Goal: Obtain resource: Download file/media

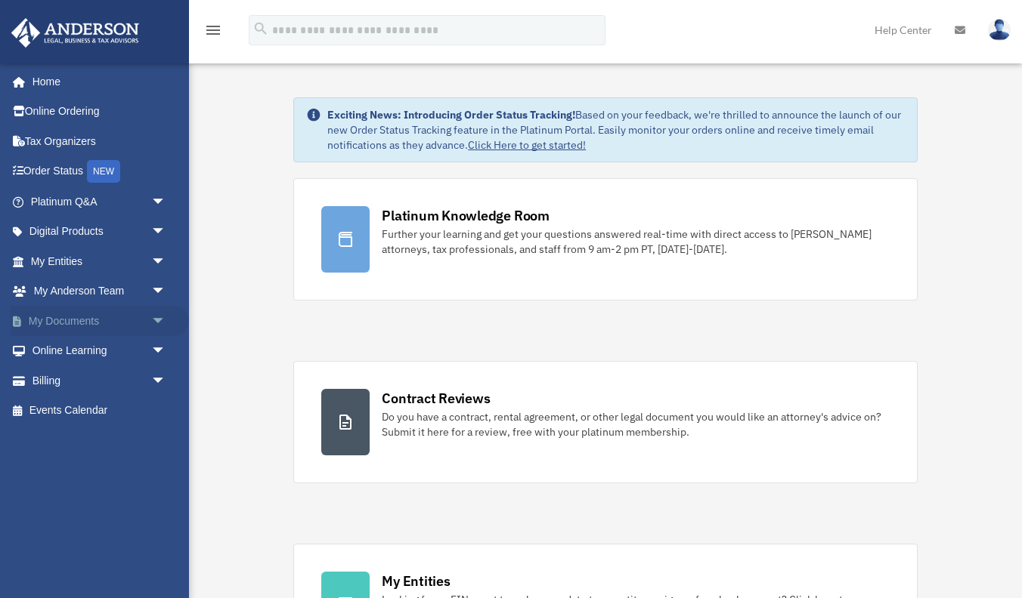
click at [137, 322] on link "My Documents arrow_drop_down" at bounding box center [100, 321] width 178 height 30
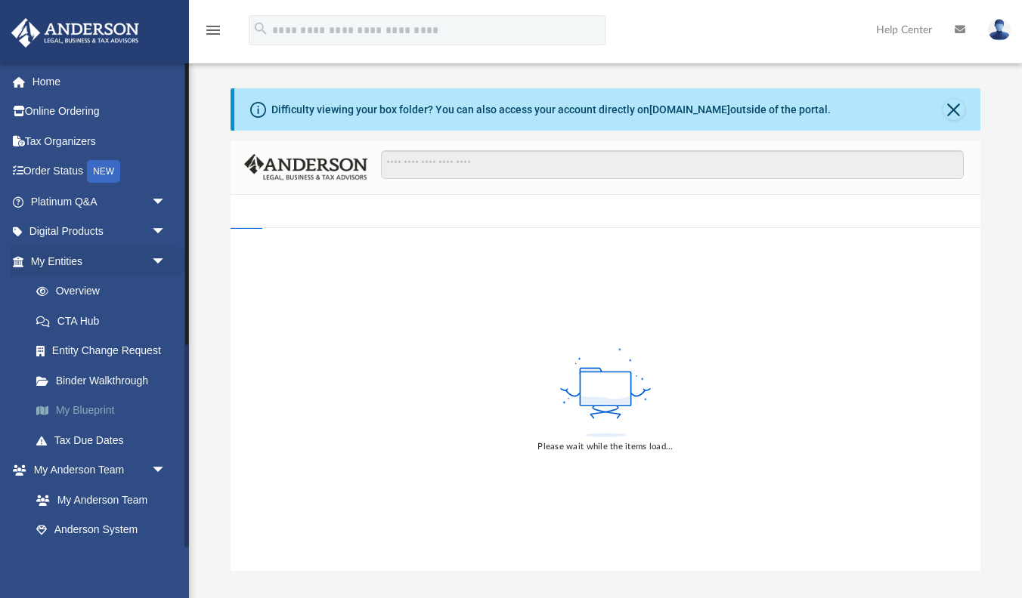
click at [109, 412] on link "My Blueprint" at bounding box center [105, 411] width 168 height 30
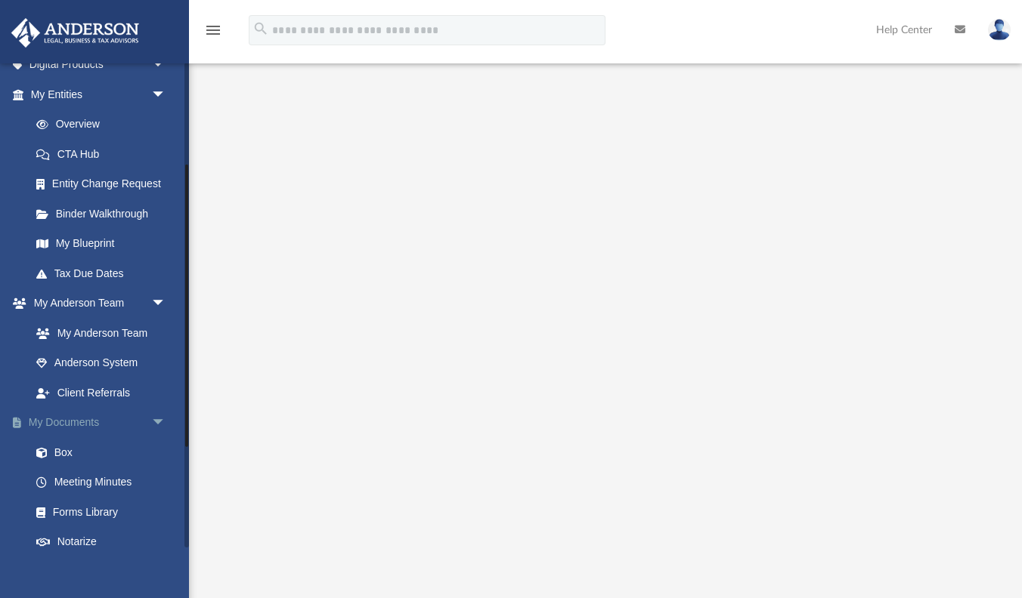
scroll to position [175, 0]
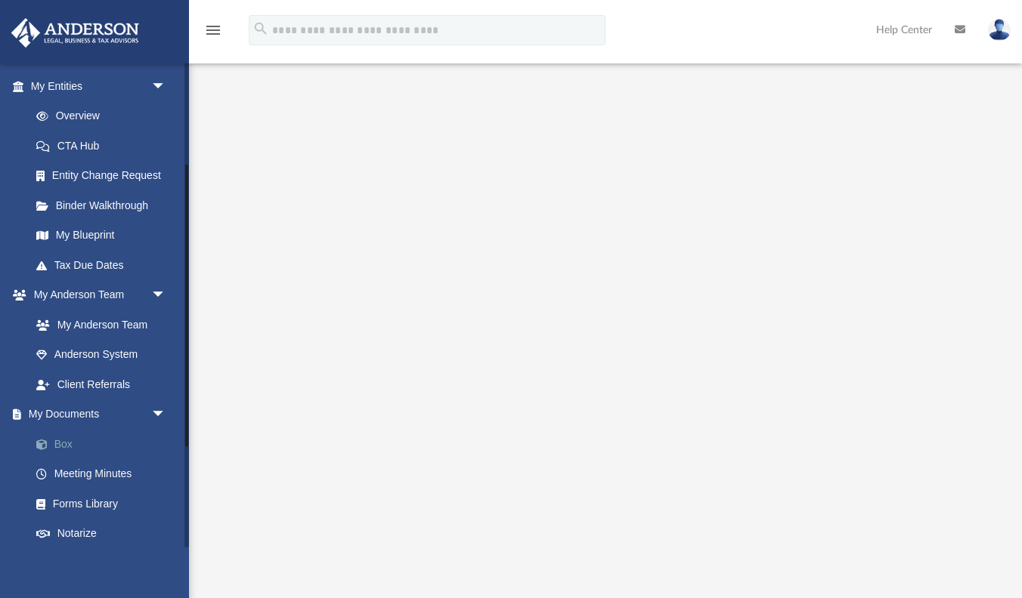
click at [71, 441] on link "Box" at bounding box center [105, 444] width 168 height 30
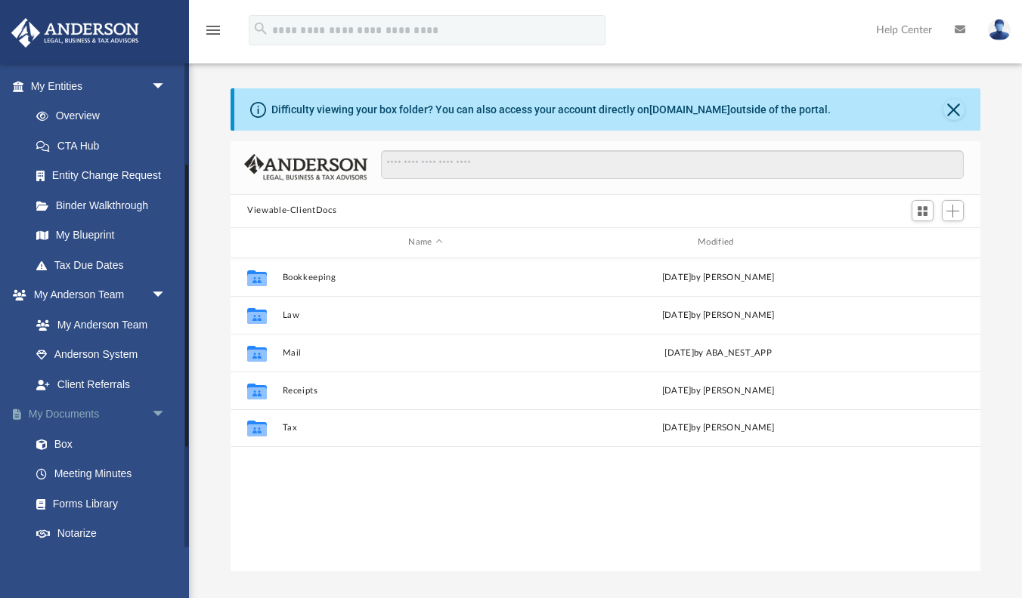
scroll to position [344, 750]
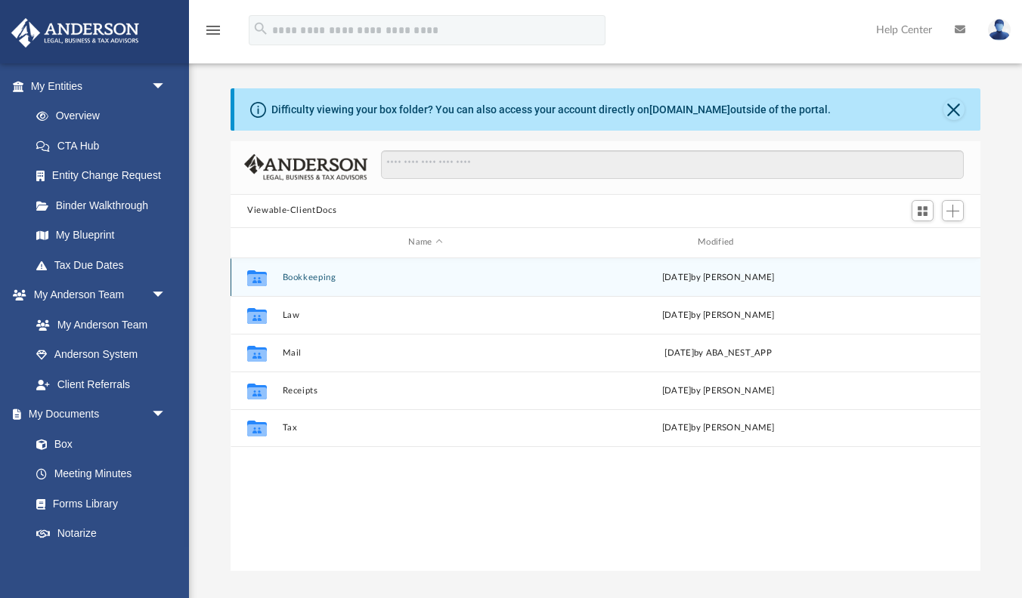
click at [321, 281] on button "Bookkeeping" at bounding box center [426, 278] width 286 height 10
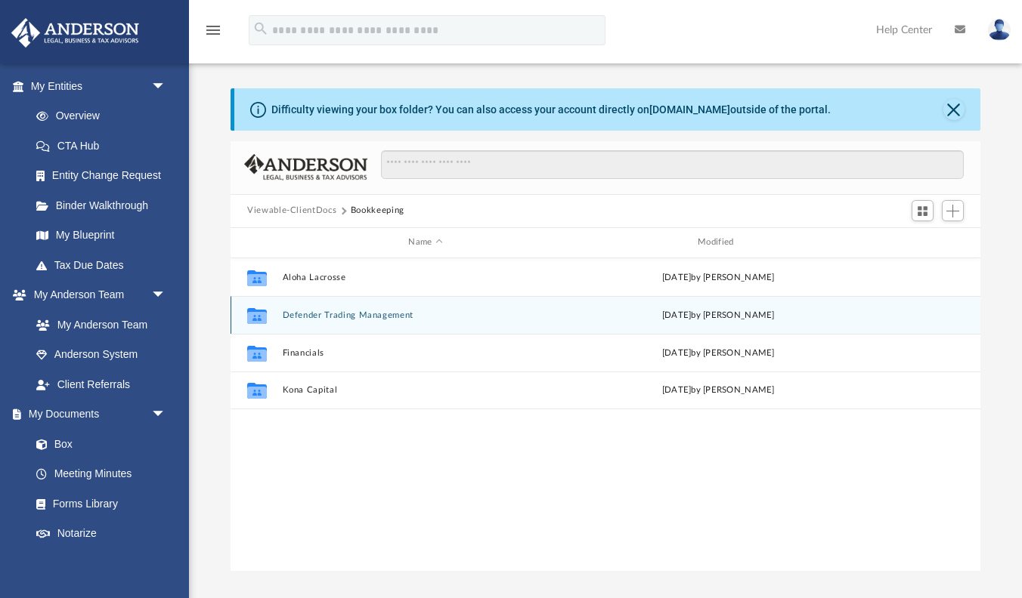
click at [322, 311] on button "Defender Trading Management" at bounding box center [426, 316] width 286 height 10
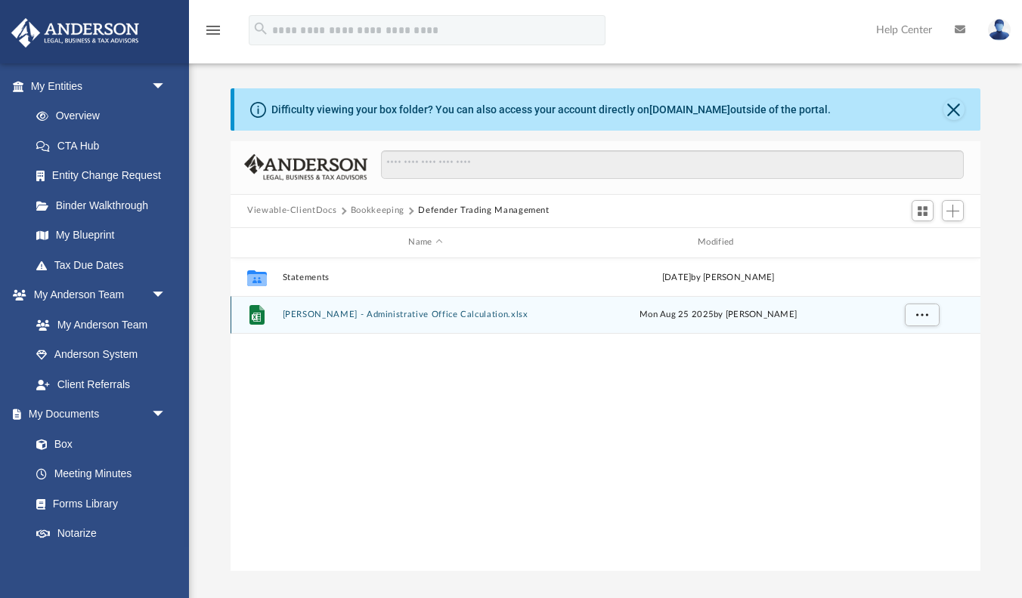
click at [404, 319] on button "[PERSON_NAME] - Administrative Office Calculation.xlsx" at bounding box center [426, 315] width 286 height 10
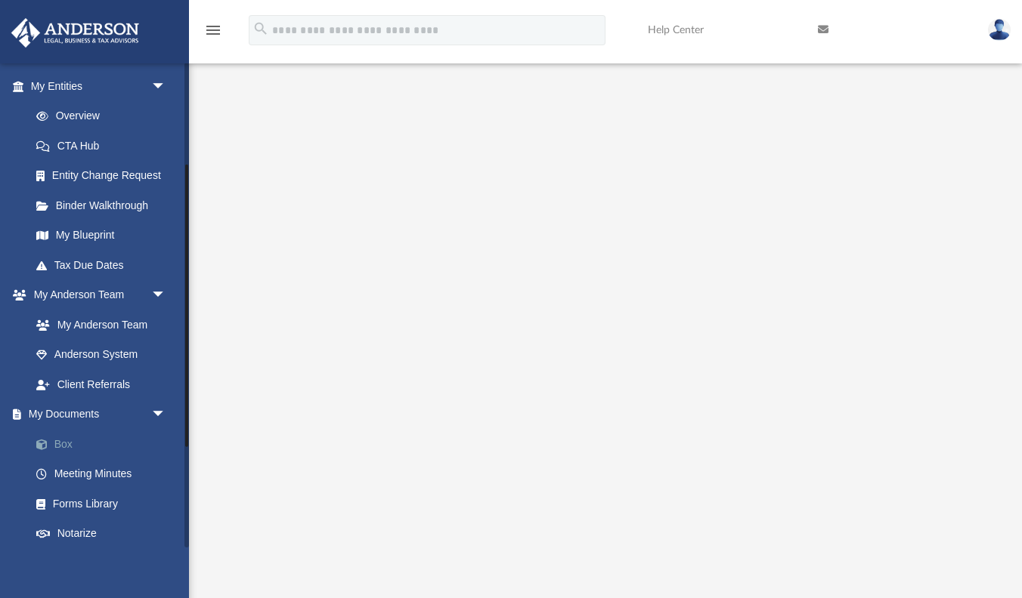
click at [69, 431] on link "Box" at bounding box center [105, 444] width 168 height 30
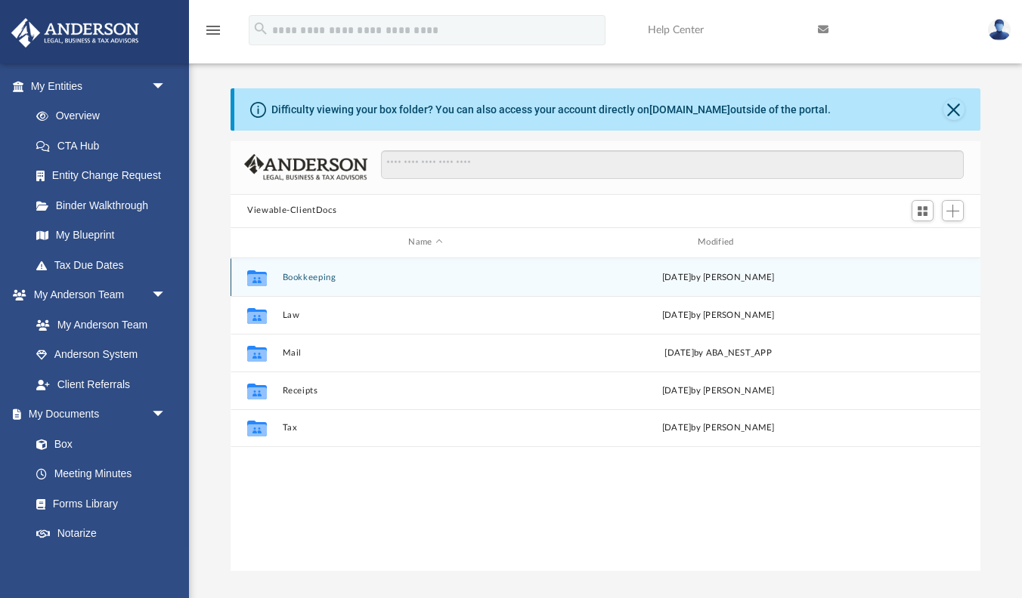
scroll to position [344, 750]
click at [295, 277] on button "Bookkeeping" at bounding box center [426, 278] width 286 height 10
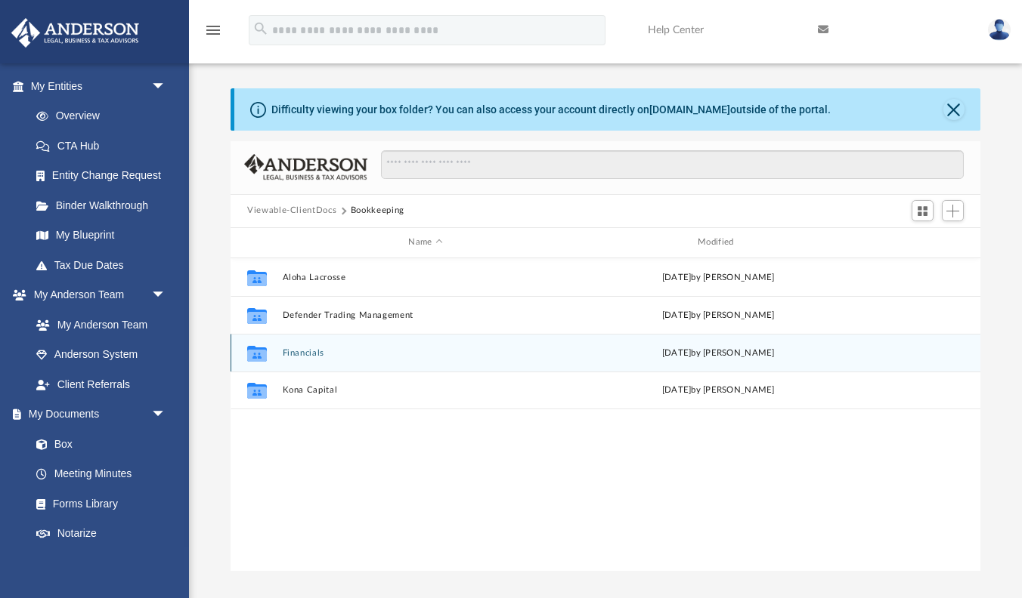
click at [305, 354] on button "Financials" at bounding box center [426, 353] width 286 height 10
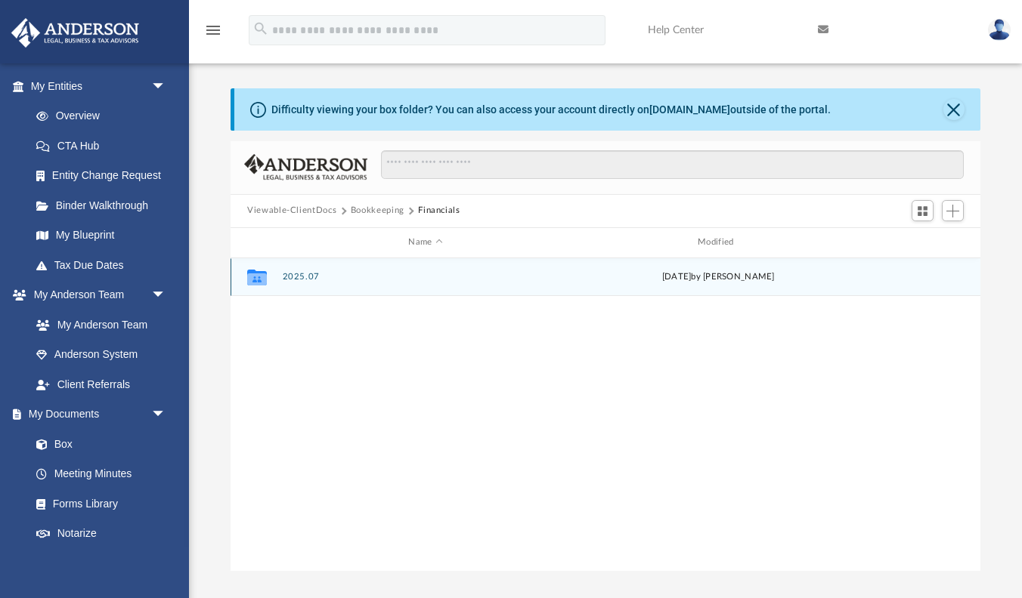
click at [309, 277] on button "2025.07" at bounding box center [426, 277] width 286 height 10
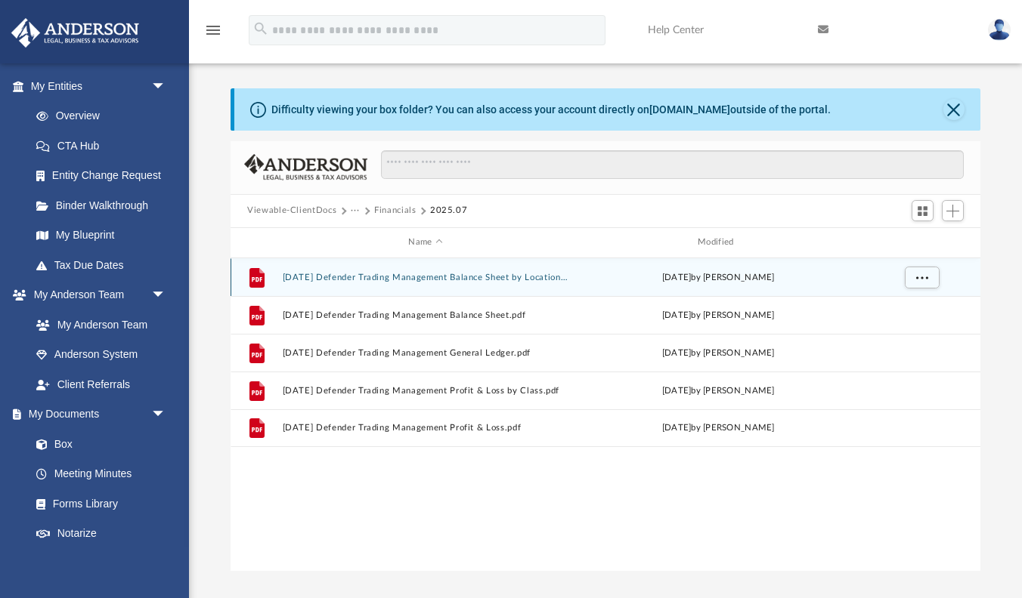
click at [475, 277] on button "[DATE] Defender Trading Management Balance Sheet by Location.pdf" at bounding box center [426, 278] width 286 height 10
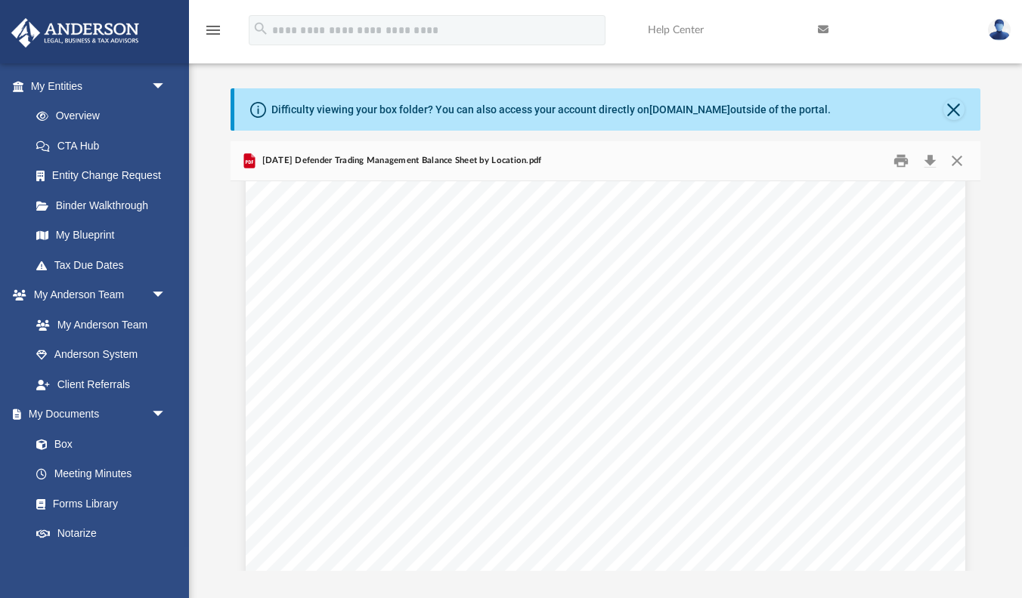
scroll to position [357, 0]
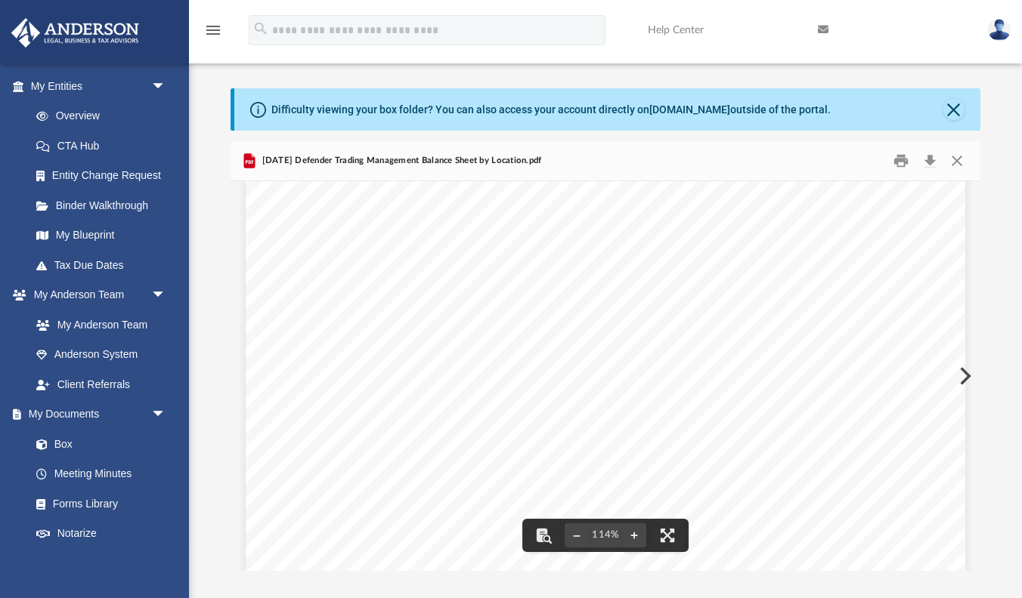
click at [961, 381] on div "Defender Trading Management Balance Sheet As of [DATE] Cash Basis [DATE] 03:57 …" at bounding box center [605, 300] width 719 height 931
click at [966, 374] on button "Preview" at bounding box center [963, 376] width 33 height 42
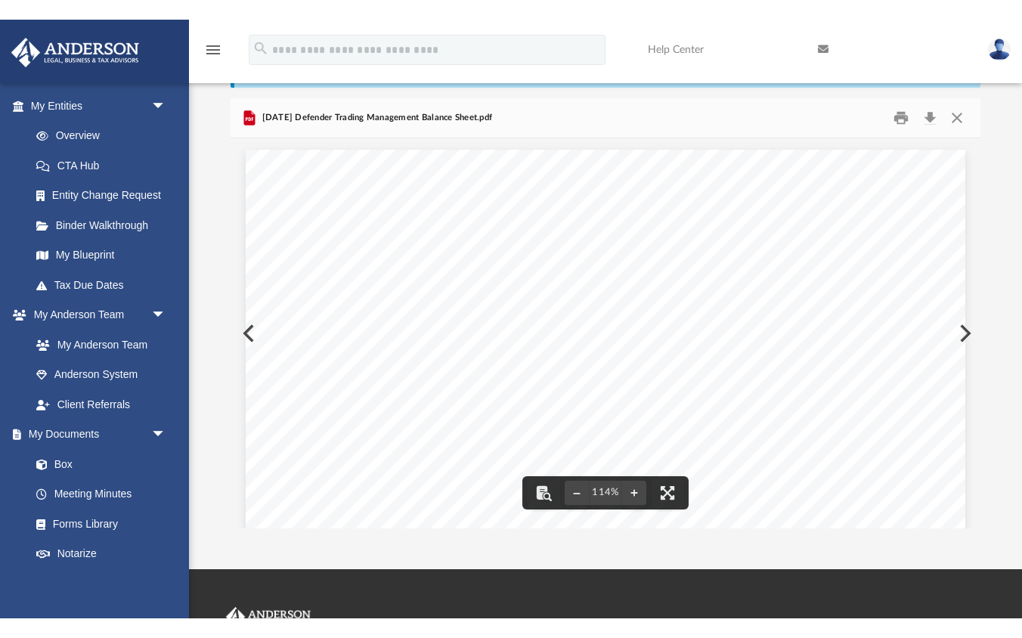
scroll to position [0, 0]
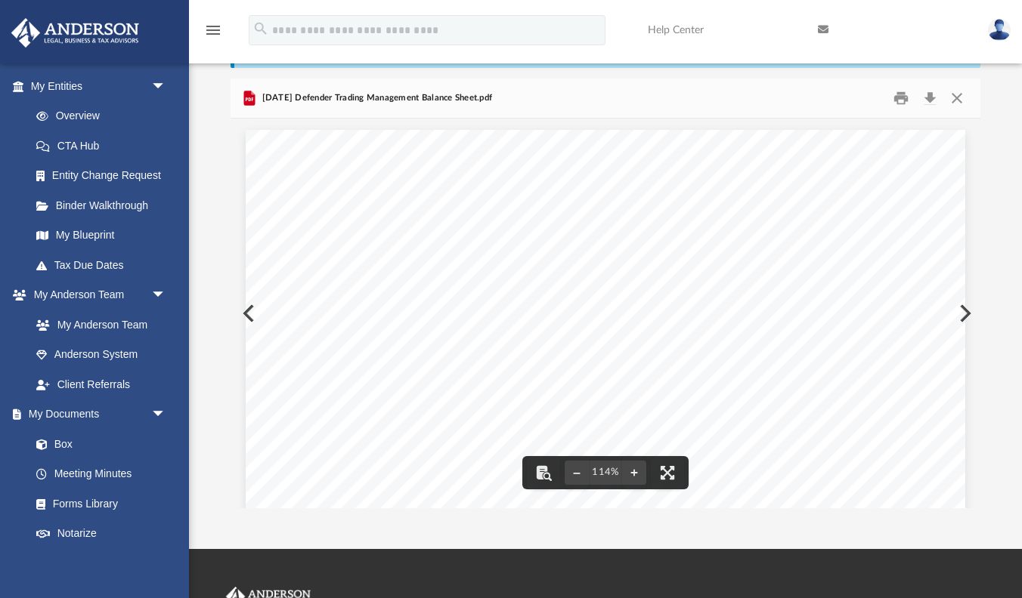
click at [964, 312] on div "Defender Trading Management Balance Sheet As of [DATE] Cash Basis [DATE] 03:56 …" at bounding box center [605, 595] width 719 height 931
click at [969, 314] on button "Preview" at bounding box center [963, 313] width 33 height 42
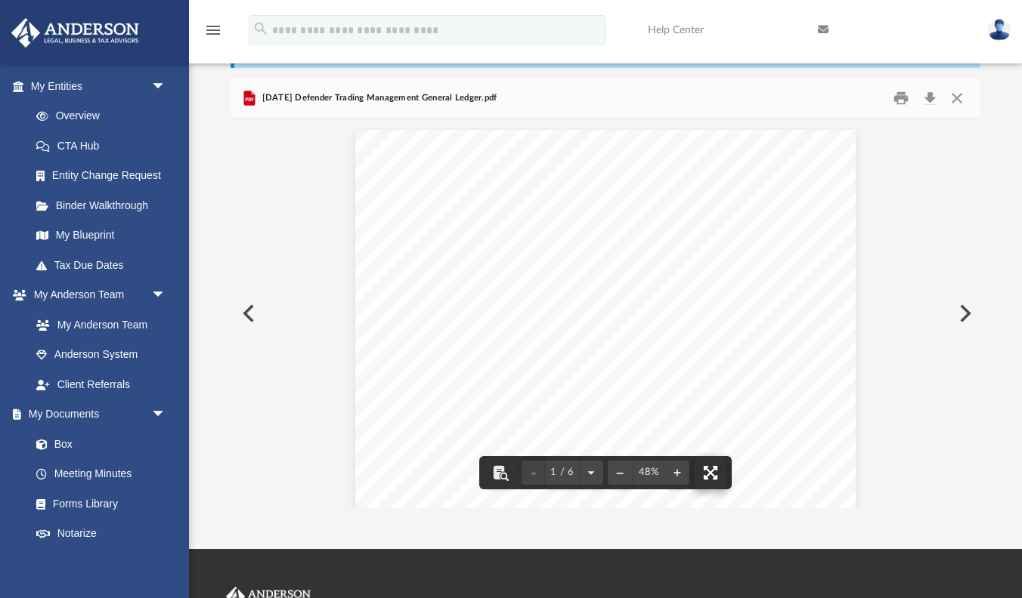
click at [710, 472] on button "File preview" at bounding box center [710, 472] width 33 height 33
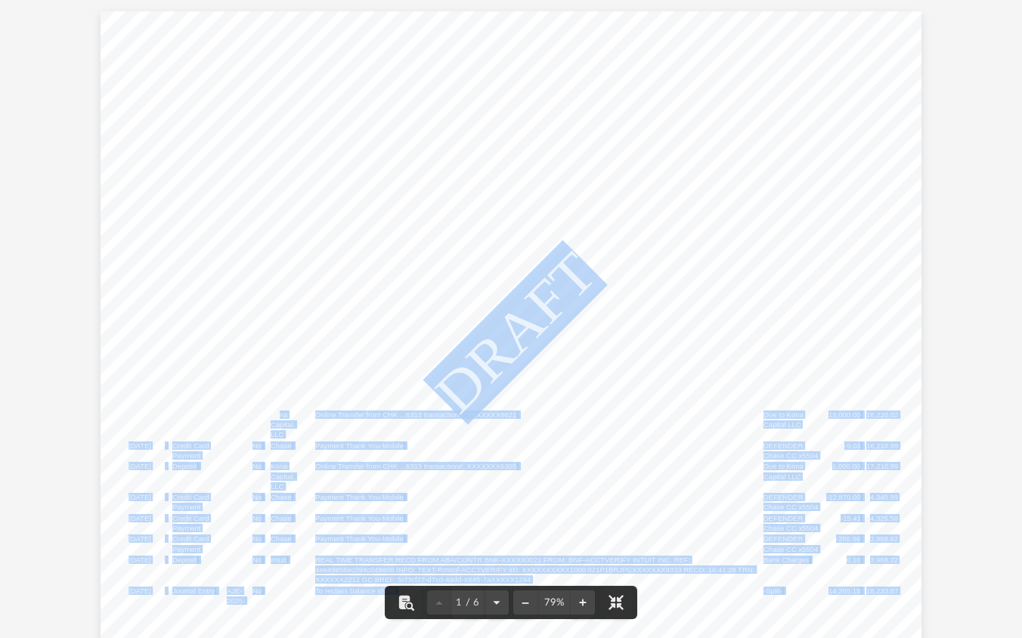
drag, startPoint x: 125, startPoint y: 415, endPoint x: 280, endPoint y: 417, distance: 154.9
click at [280, 417] on div "Defender Trading Management General Ledger [DATE] - [DATE] Cash Basis [DATE] 03…" at bounding box center [511, 328] width 821 height 634
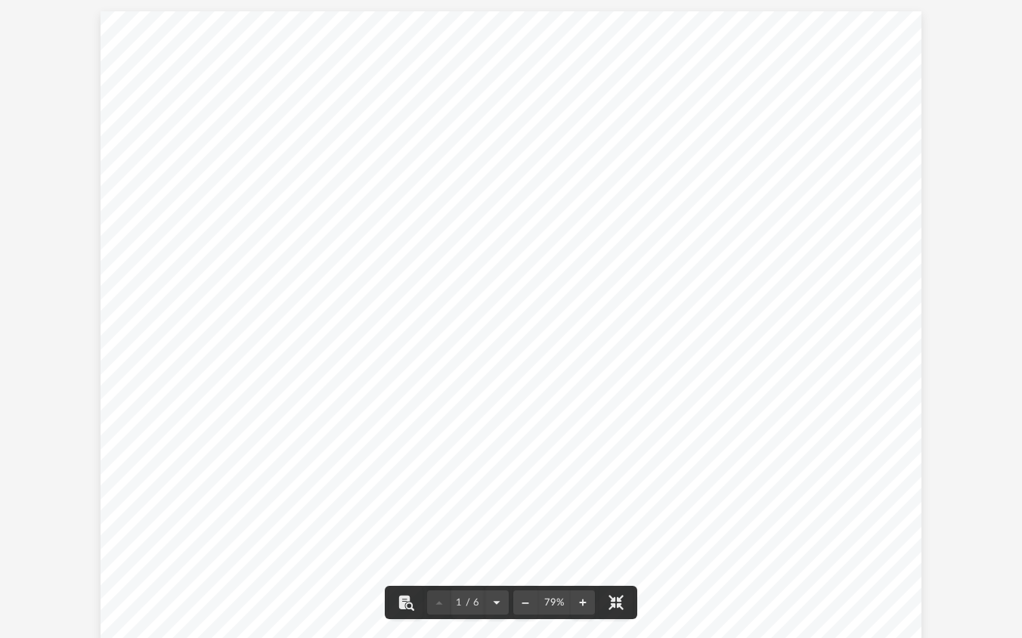
click at [404, 344] on div "Defender Trading Management General Ledger [DATE] - [DATE] Cash Basis [DATE] 03…" at bounding box center [511, 328] width 821 height 634
click at [582, 598] on button "File preview" at bounding box center [583, 602] width 24 height 33
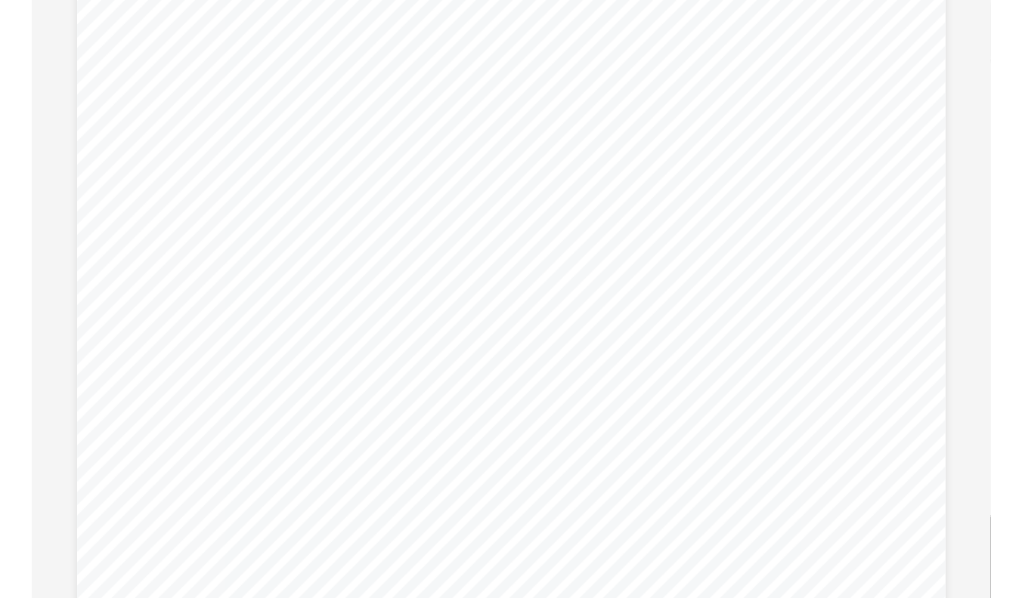
scroll to position [59, 0]
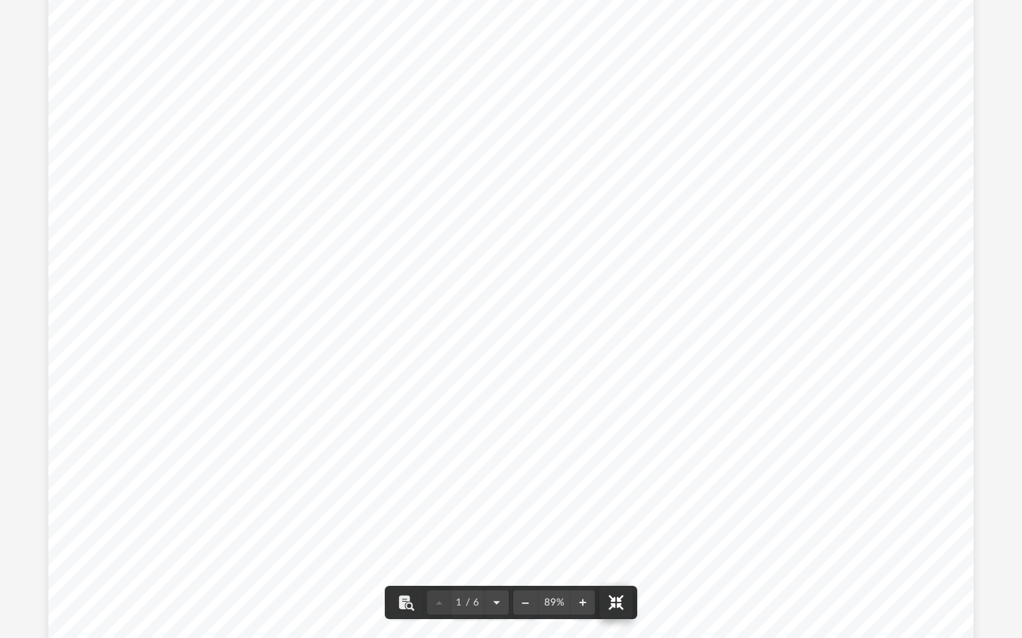
click at [618, 598] on button "File preview" at bounding box center [615, 602] width 33 height 33
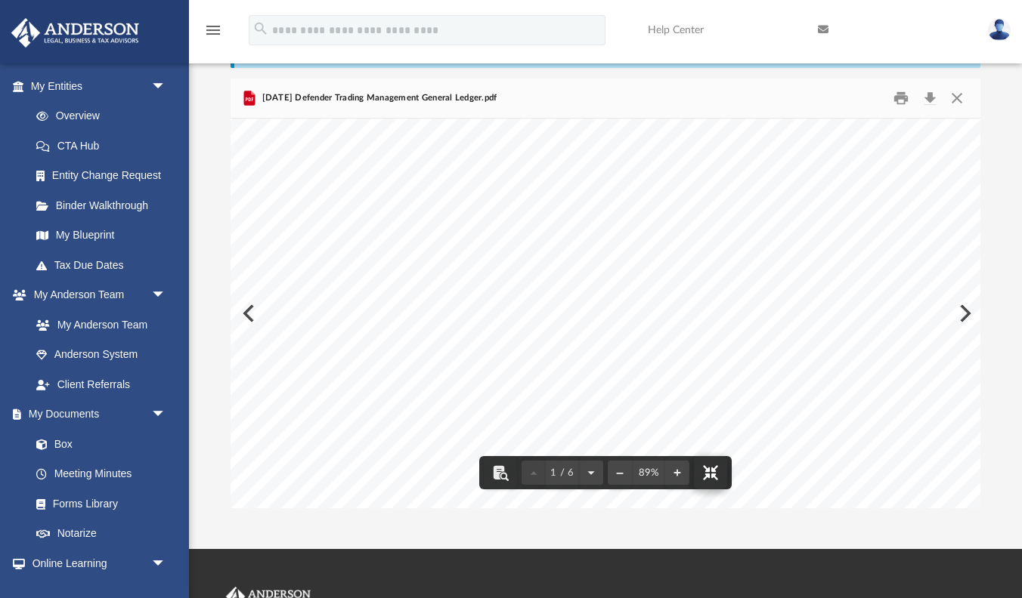
scroll to position [0, 0]
click at [246, 308] on button "Preview" at bounding box center [246, 313] width 33 height 42
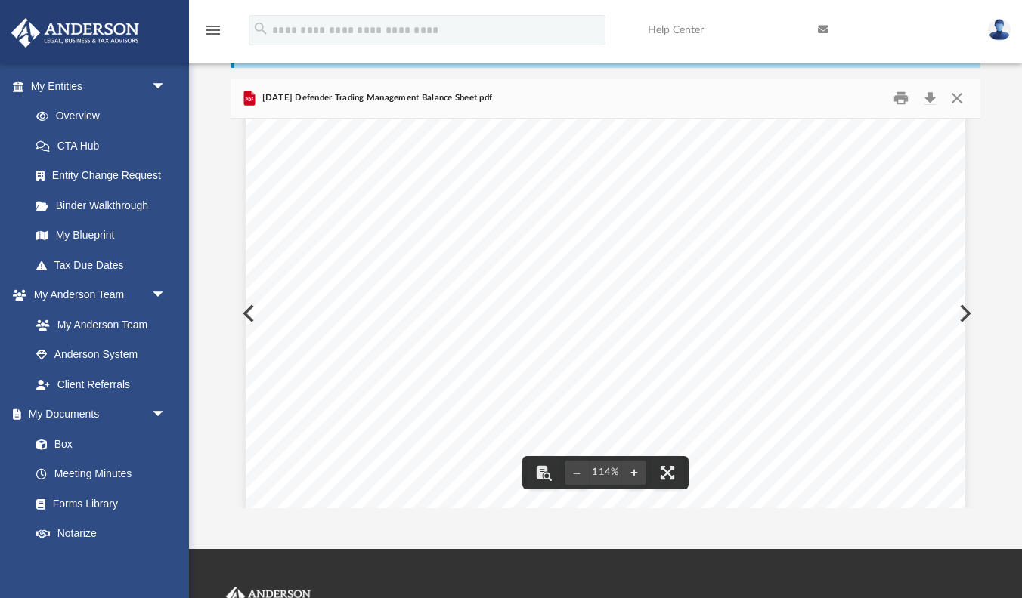
scroll to position [278, 0]
click at [959, 103] on button "Close" at bounding box center [956, 97] width 27 height 23
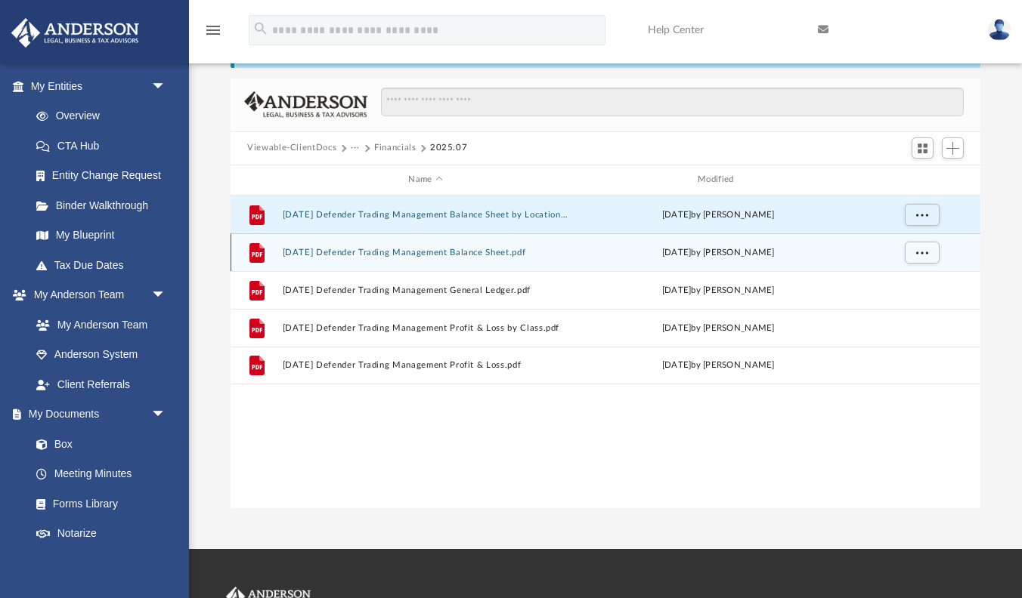
click at [466, 255] on button "[DATE] Defender Trading Management Balance Sheet.pdf" at bounding box center [426, 253] width 286 height 10
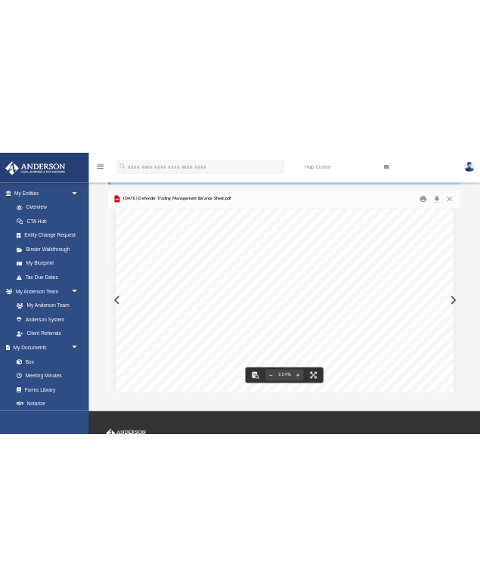
scroll to position [349, 0]
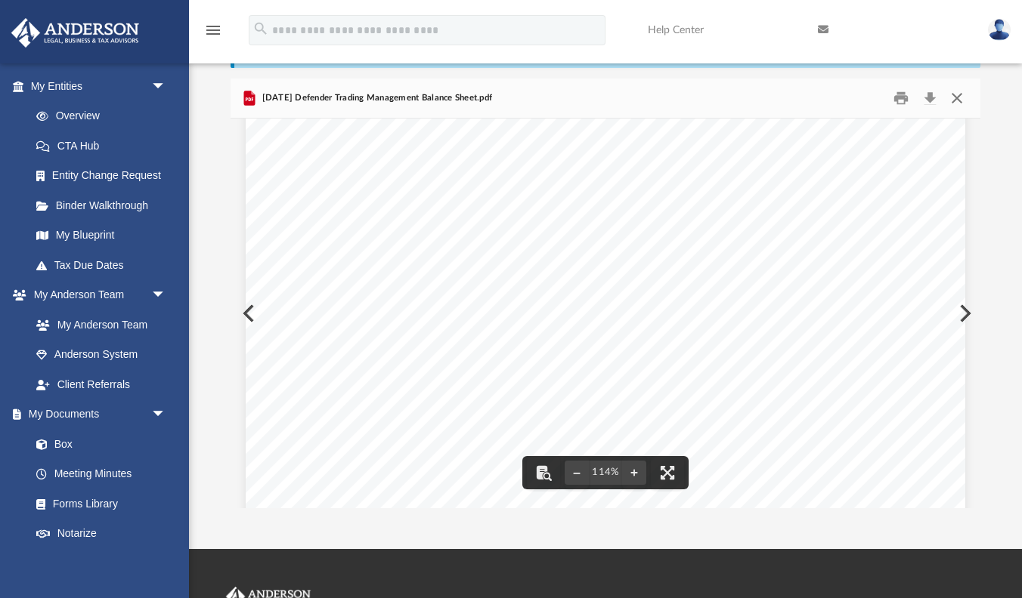
click at [954, 101] on button "Close" at bounding box center [956, 97] width 27 height 23
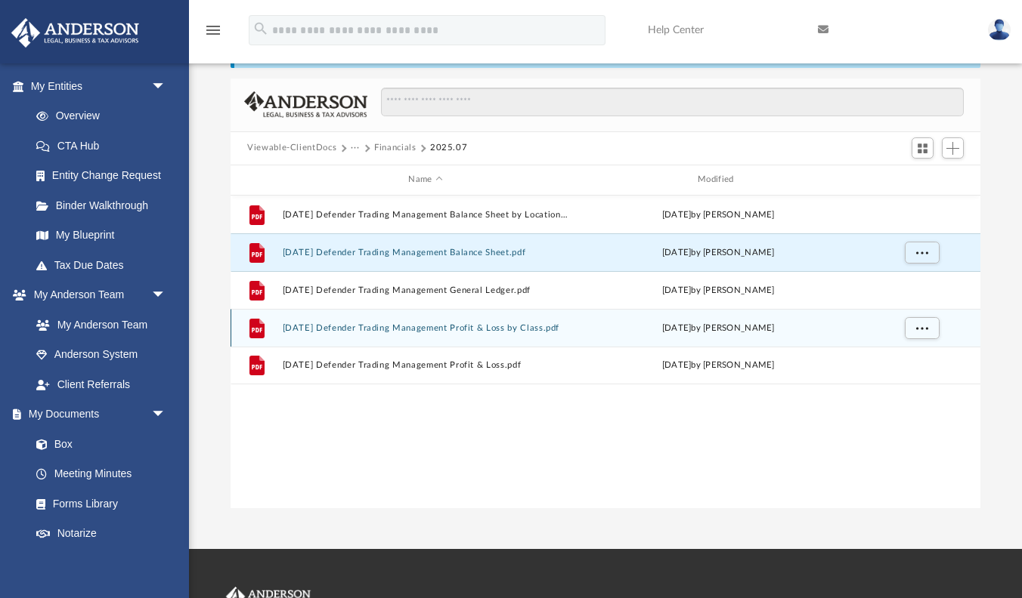
click at [489, 326] on button "[DATE] Defender Trading Management Profit & Loss by Class.pdf" at bounding box center [426, 328] width 286 height 10
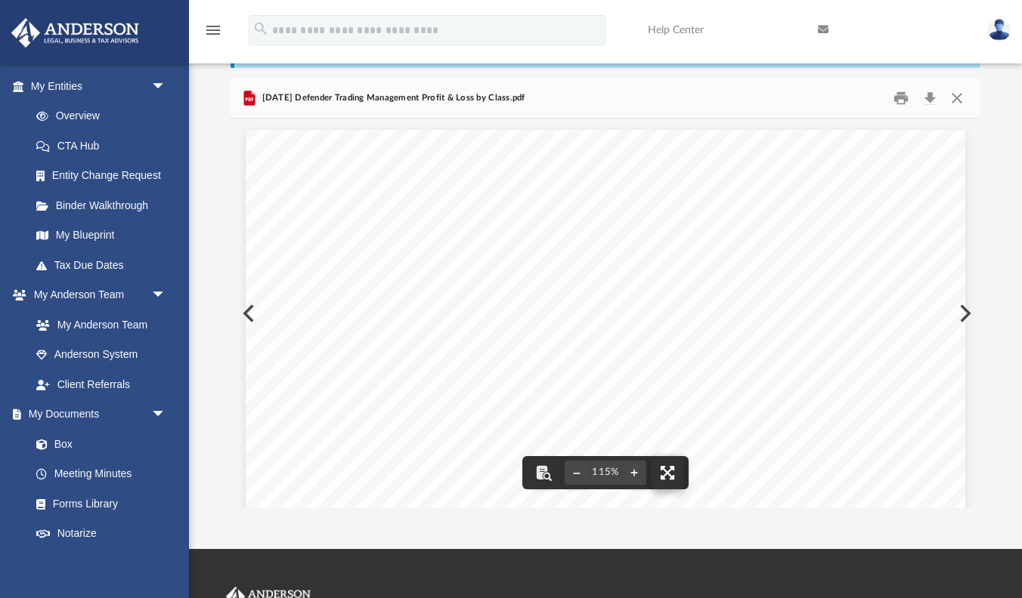
click at [667, 468] on button "File preview" at bounding box center [667, 472] width 33 height 33
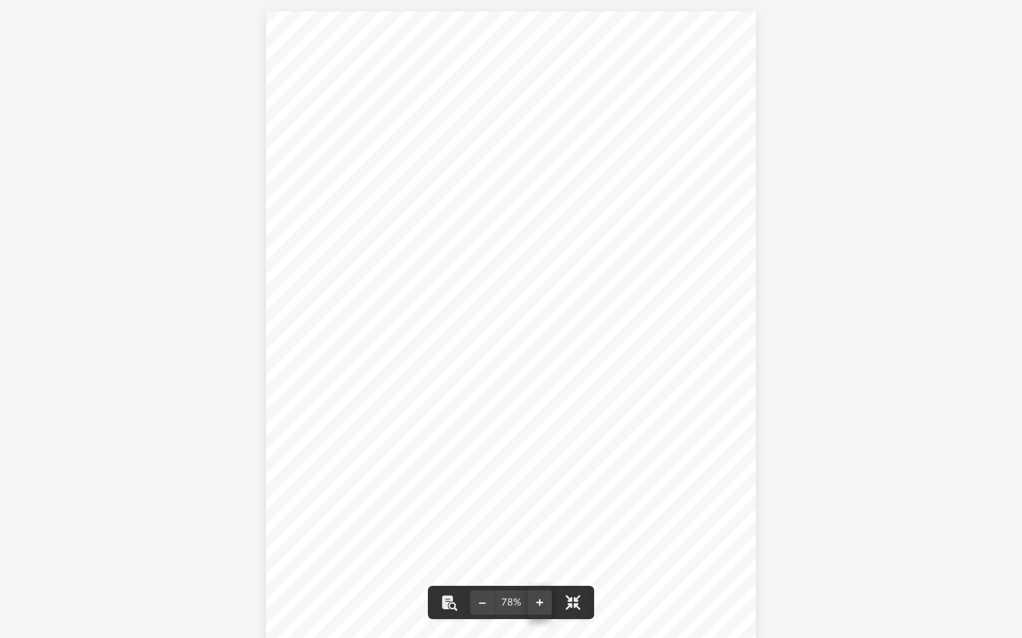
click at [539, 598] on button "File preview" at bounding box center [539, 602] width 24 height 33
click at [574, 598] on button "File preview" at bounding box center [572, 602] width 33 height 33
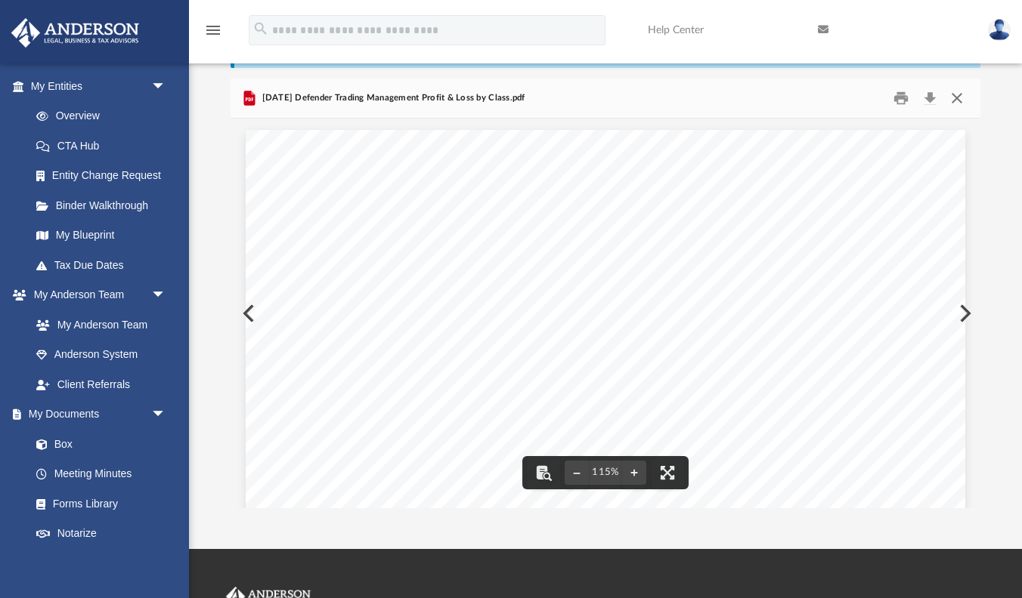
click at [954, 101] on button "Close" at bounding box center [956, 97] width 27 height 23
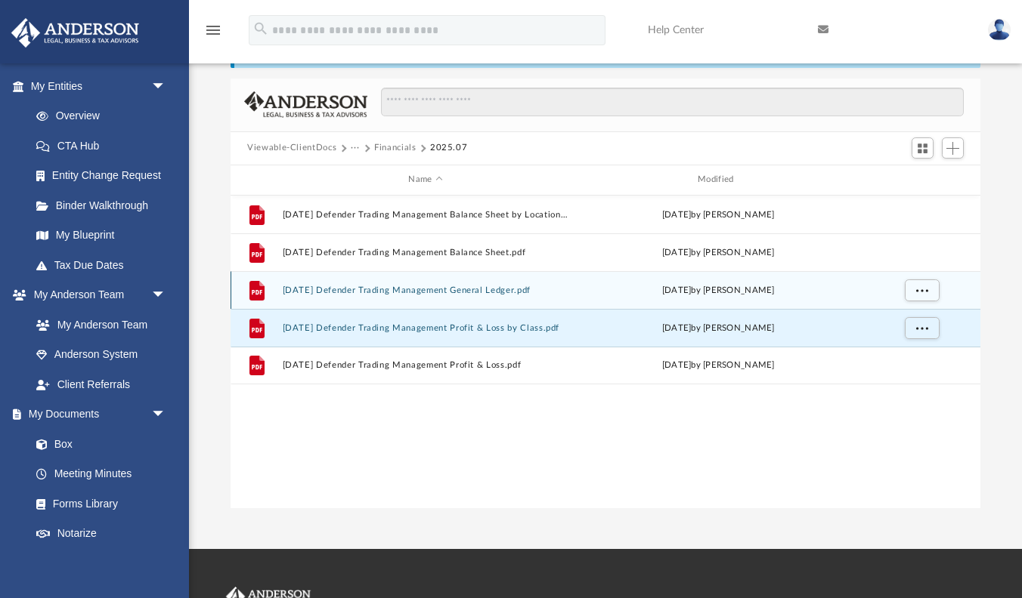
click at [464, 292] on button "[DATE] Defender Trading Management General Ledger.pdf" at bounding box center [426, 291] width 286 height 10
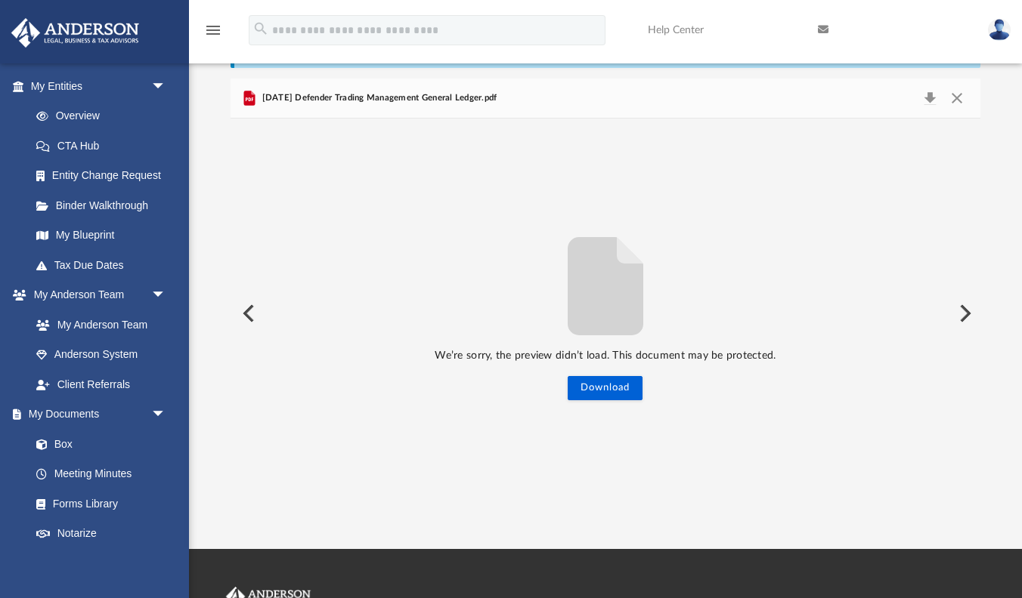
click at [592, 401] on div "We’re sorry, the preview didn’t load. This document may be protected. Download" at bounding box center [605, 314] width 750 height 390
click at [599, 391] on button "Download" at bounding box center [604, 388] width 75 height 24
drag, startPoint x: 0, startPoint y: 484, endPoint x: 294, endPoint y: 26, distance: 544.8
click at [26, 449] on li "My Documents arrow_drop_down Box Meeting Minutes Forms Library Notarize" at bounding box center [94, 475] width 189 height 150
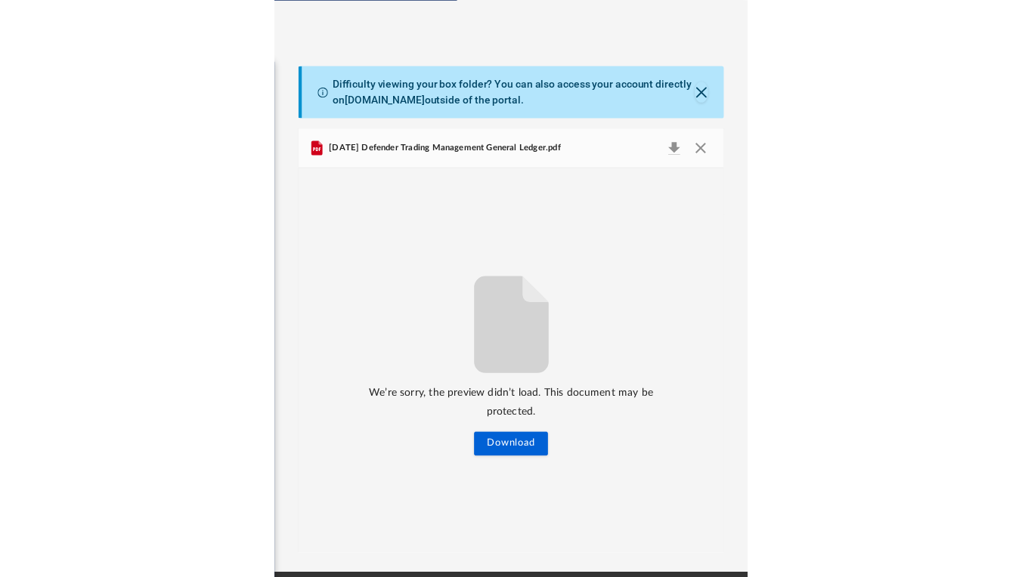
scroll to position [344, 750]
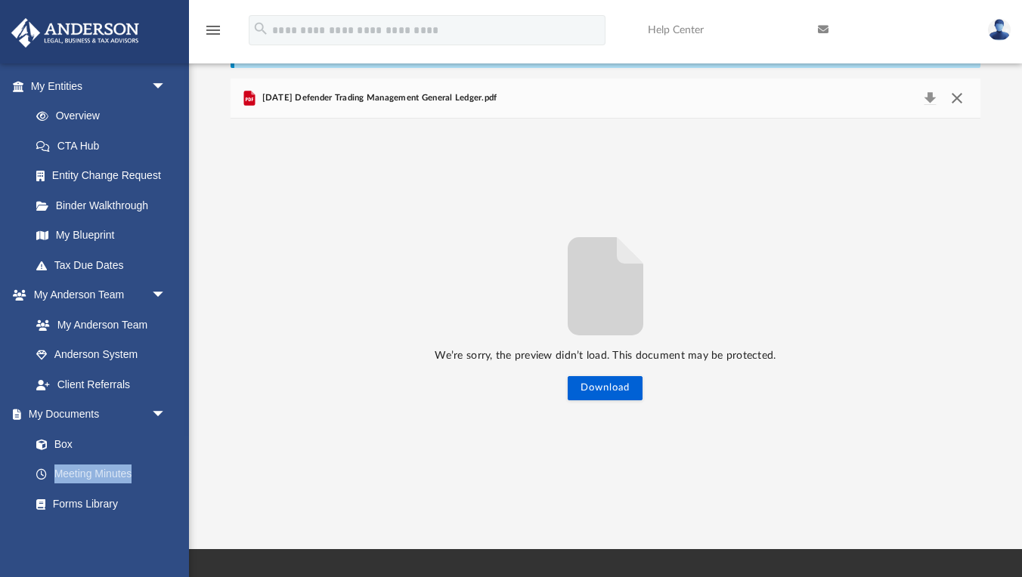
click at [953, 100] on button "Close" at bounding box center [956, 98] width 27 height 21
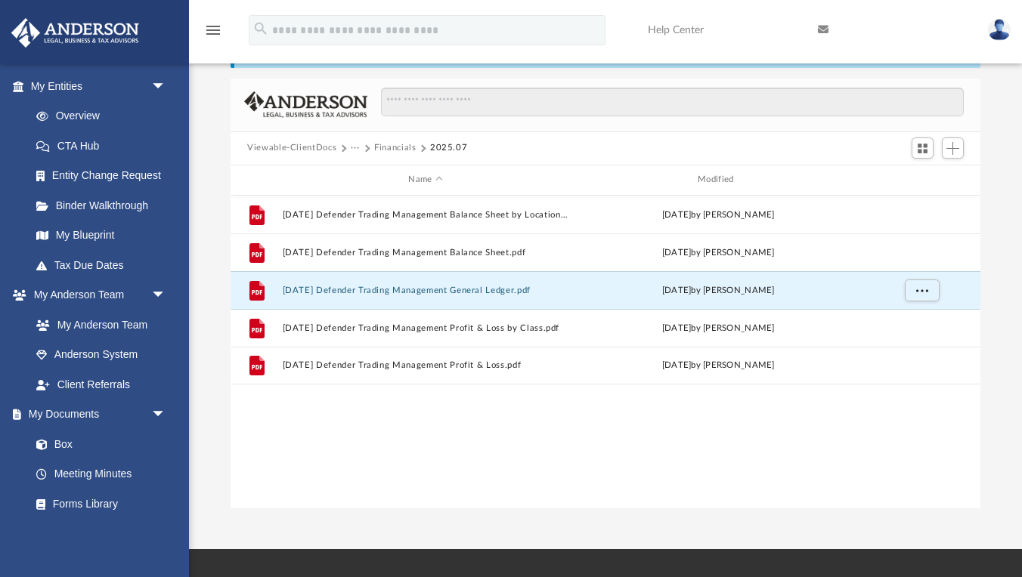
click at [481, 449] on div "File [DATE] Defender Trading Management Balance Sheet by Location.pdf [DATE] by…" at bounding box center [605, 353] width 750 height 314
click at [476, 446] on div "File [DATE] Defender Trading Management Balance Sheet by Location.pdf [DATE] by…" at bounding box center [605, 353] width 750 height 314
